Goal: Task Accomplishment & Management: Manage account settings

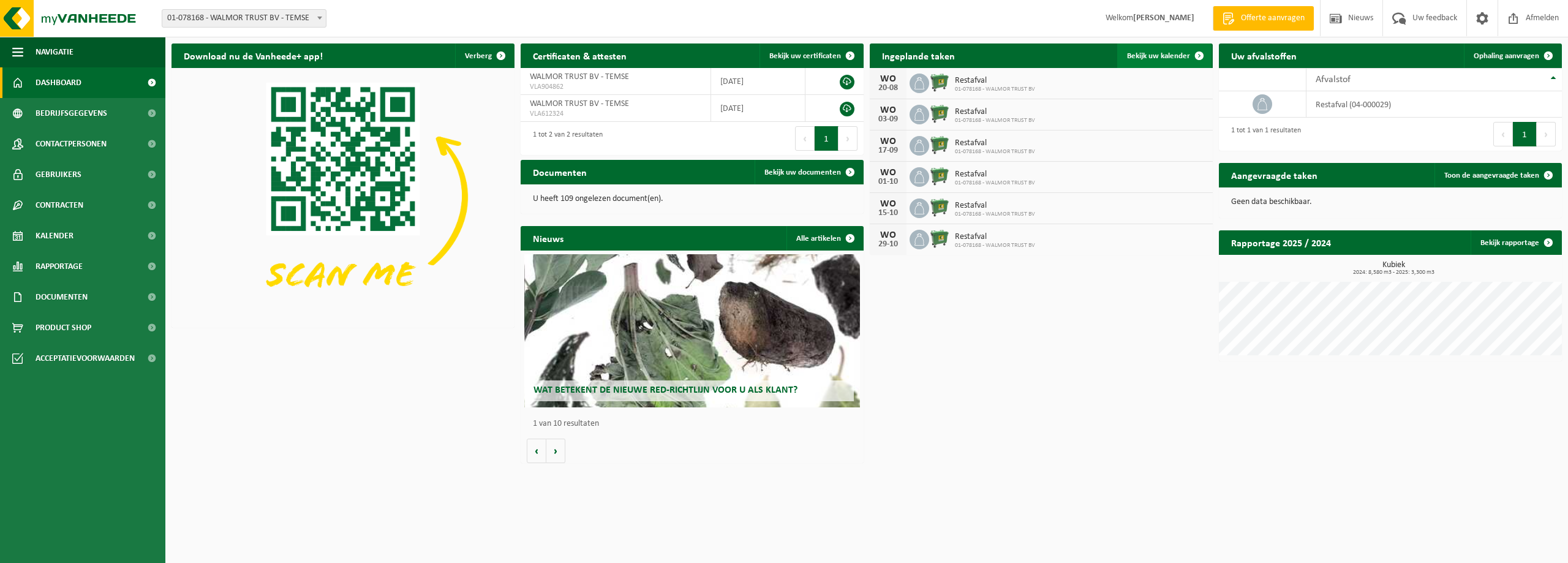
click at [1157, 53] on span "Bekijk uw kalender" at bounding box center [1158, 56] width 63 height 8
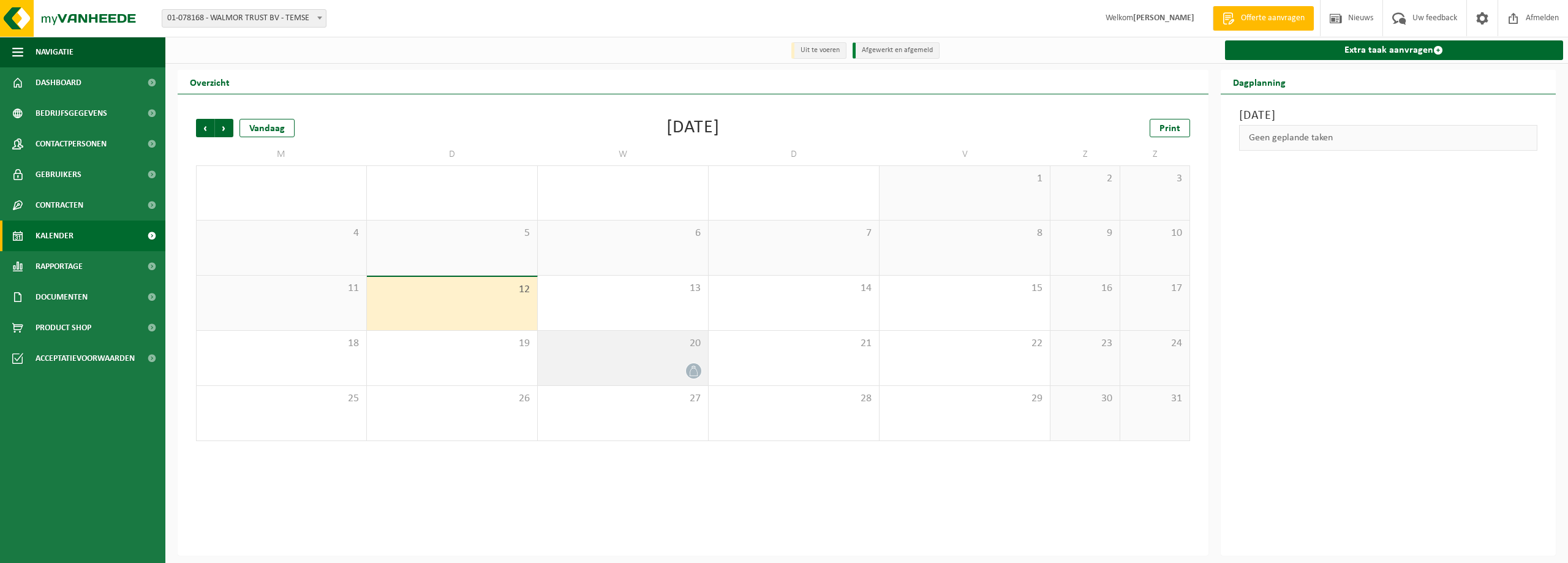
click at [692, 369] on icon at bounding box center [694, 371] width 11 height 11
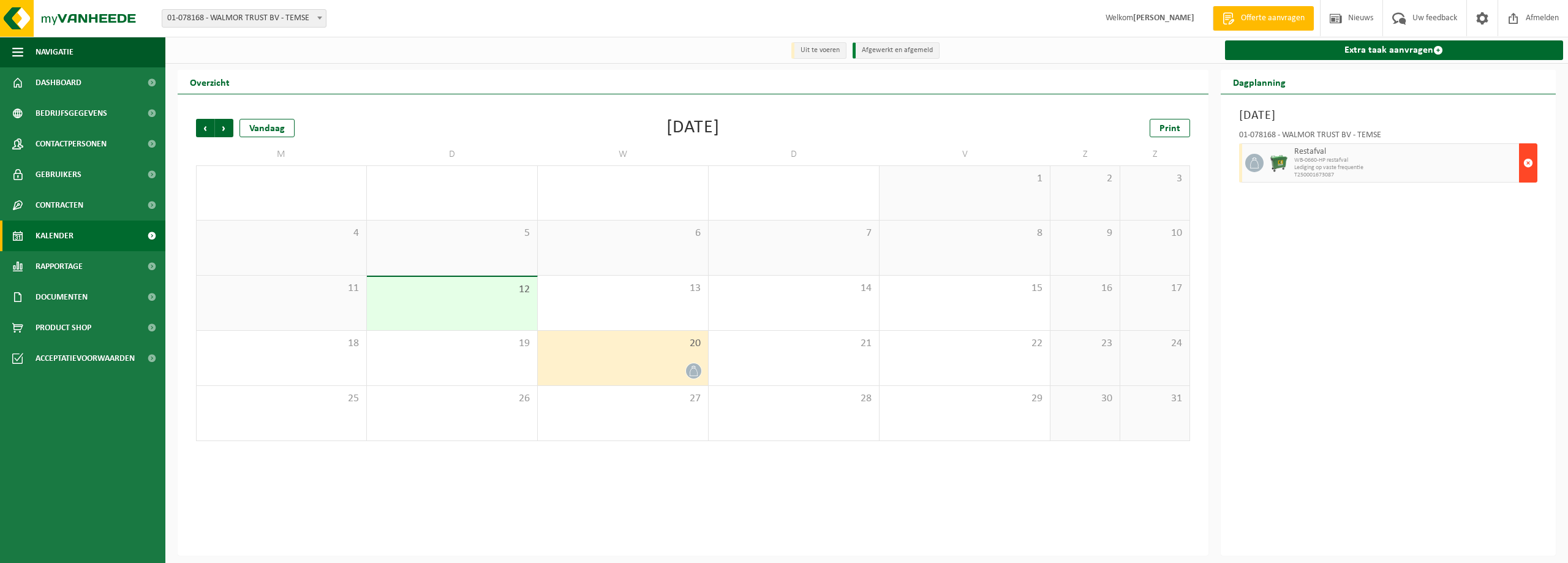
click at [1530, 164] on span "button" at bounding box center [1527, 163] width 10 height 25
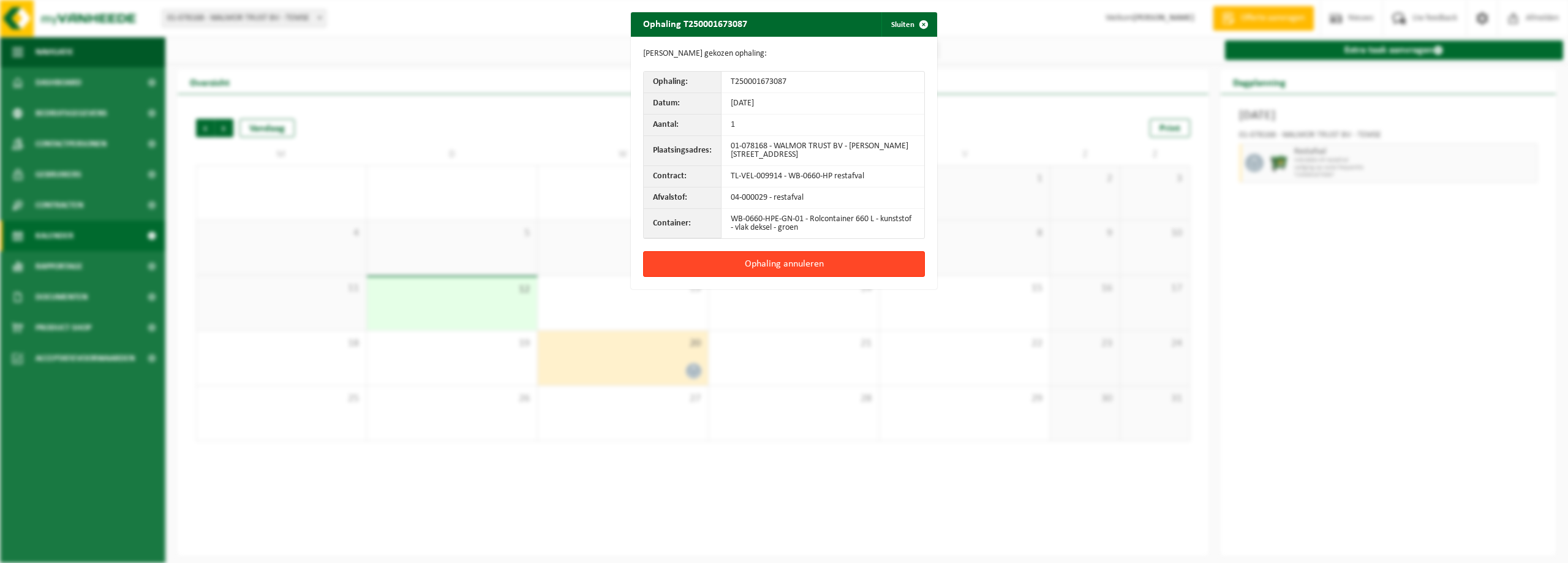
click at [815, 262] on button "Ophaling annuleren" at bounding box center [784, 263] width 282 height 26
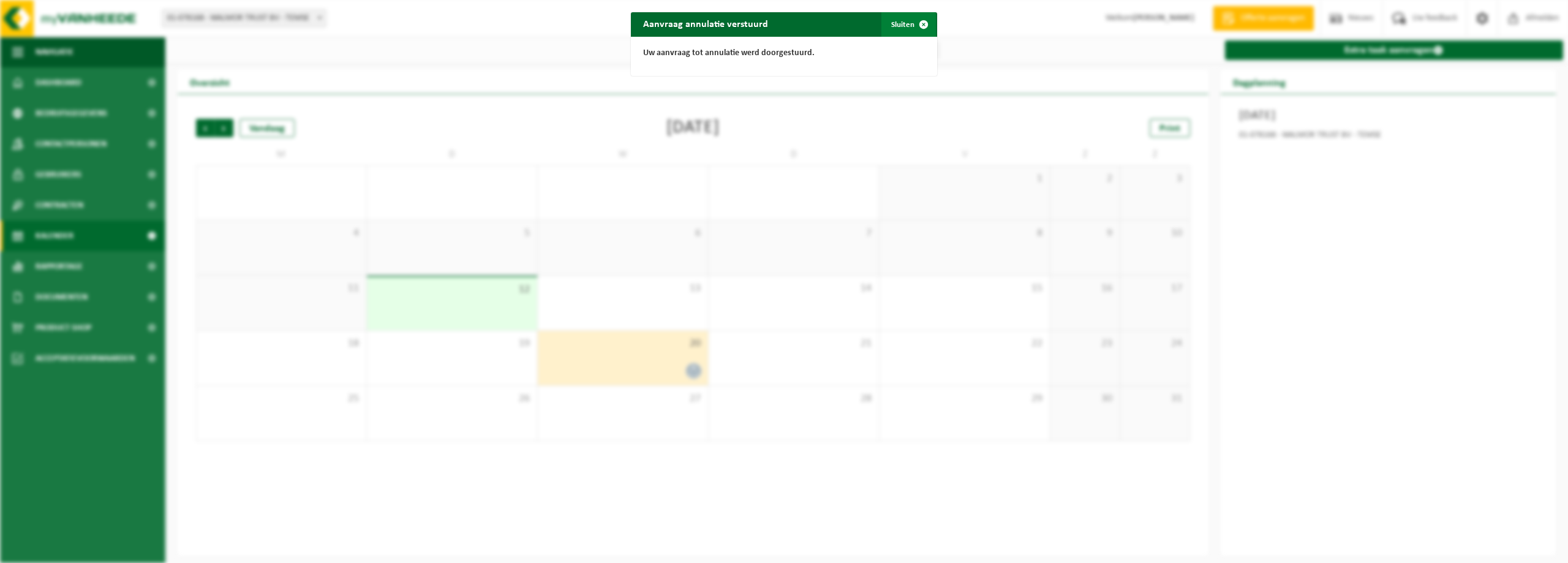
click at [918, 25] on span "button" at bounding box center [924, 25] width 25 height 25
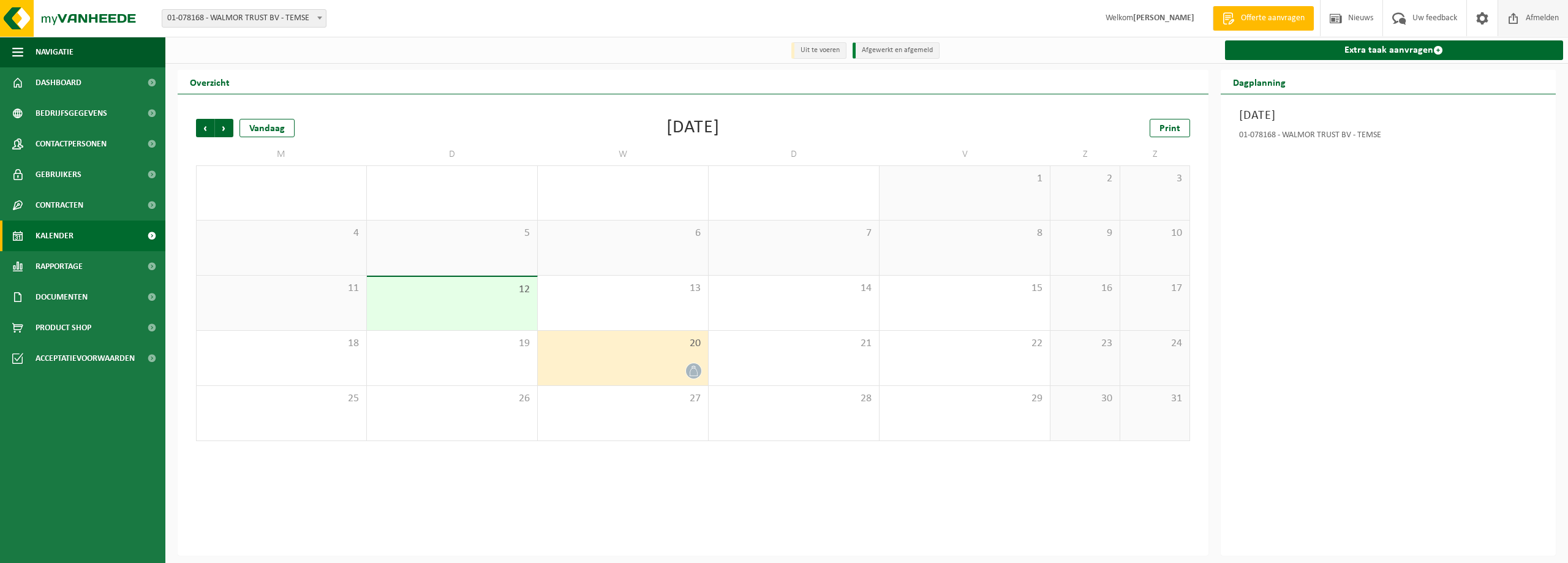
click at [1539, 19] on span "Afmelden" at bounding box center [1542, 18] width 39 height 36
